Goal: Task Accomplishment & Management: Manage account settings

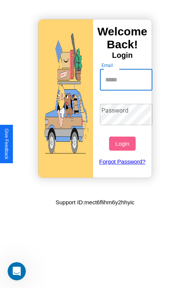
click at [127, 80] on input "Email" at bounding box center [126, 79] width 53 height 21
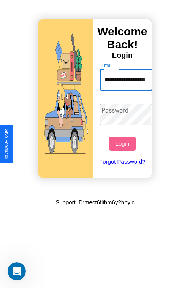
scroll to position [0, 26]
type input "**********"
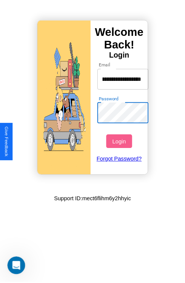
scroll to position [0, 0]
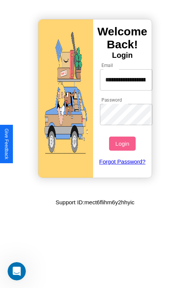
click at [123, 144] on button "Login" at bounding box center [122, 144] width 26 height 14
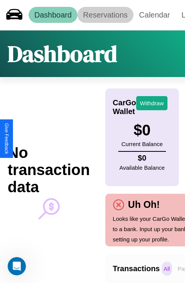
click at [105, 15] on link "Reservations" at bounding box center [105, 15] width 56 height 16
